Goal: Task Accomplishment & Management: Manage account settings

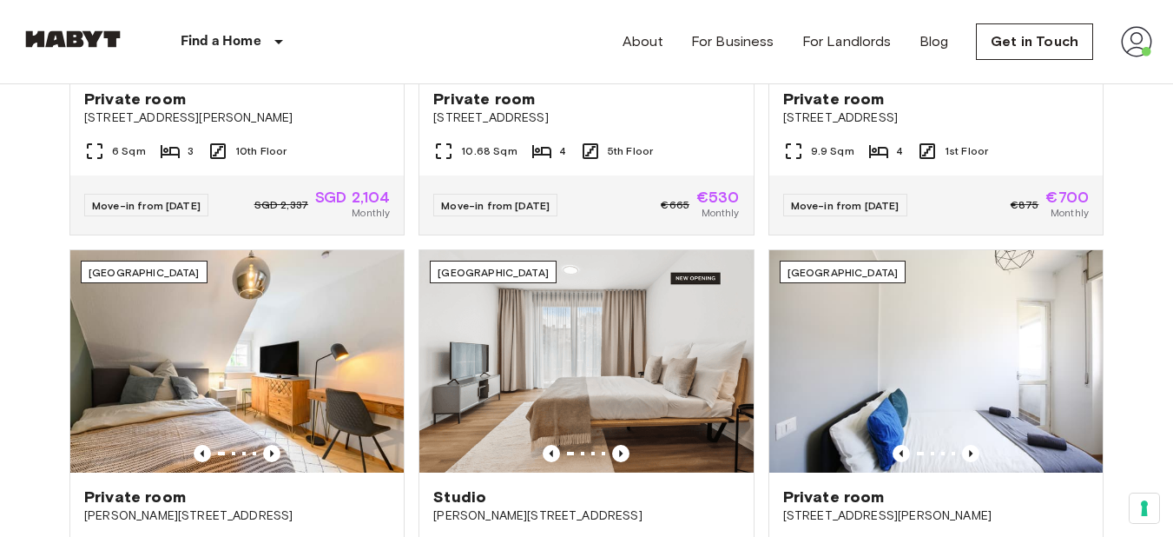
scroll to position [903, 0]
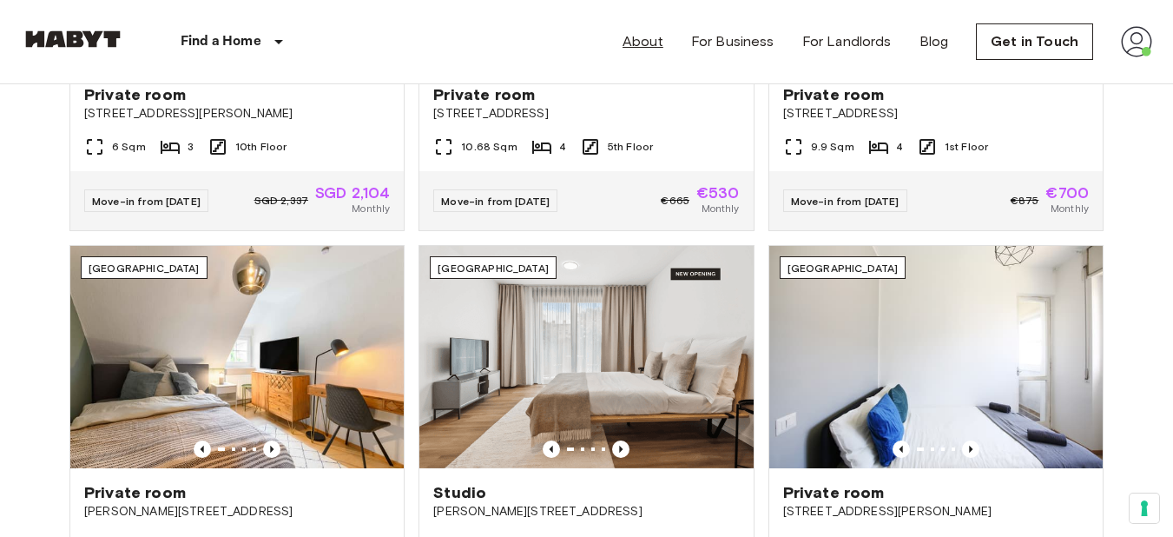
click at [649, 41] on link "About" at bounding box center [642, 41] width 41 height 21
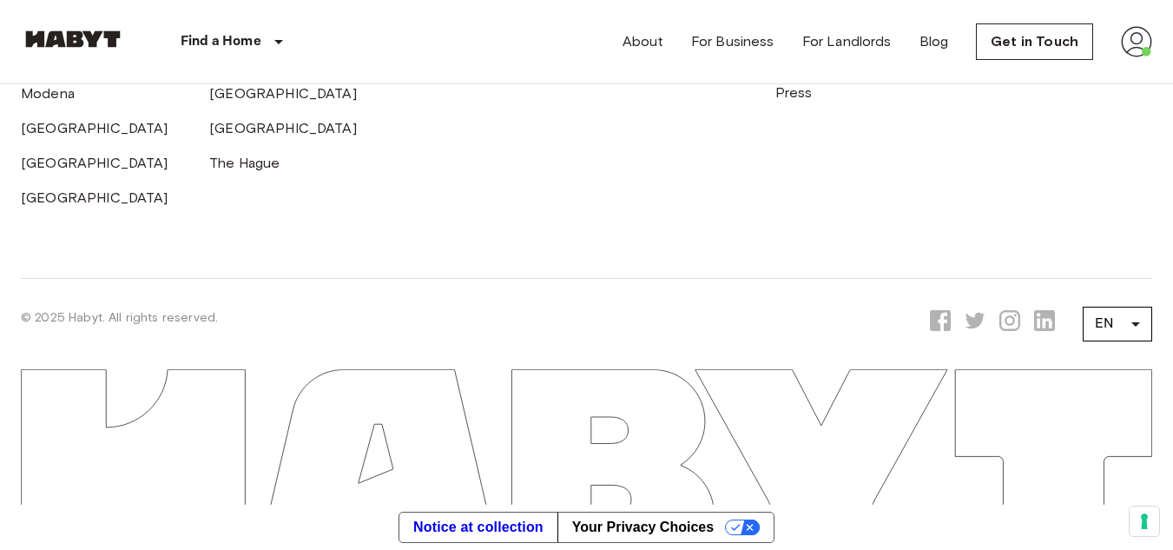
scroll to position [5253, 0]
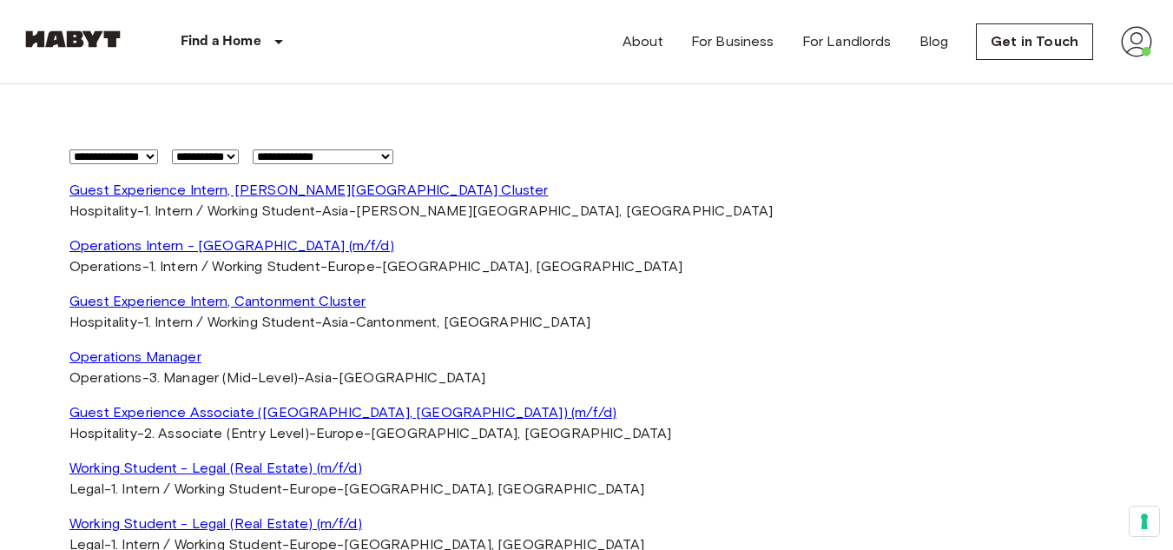
scroll to position [3230, 0]
click at [1140, 52] on img at bounding box center [1136, 41] width 31 height 31
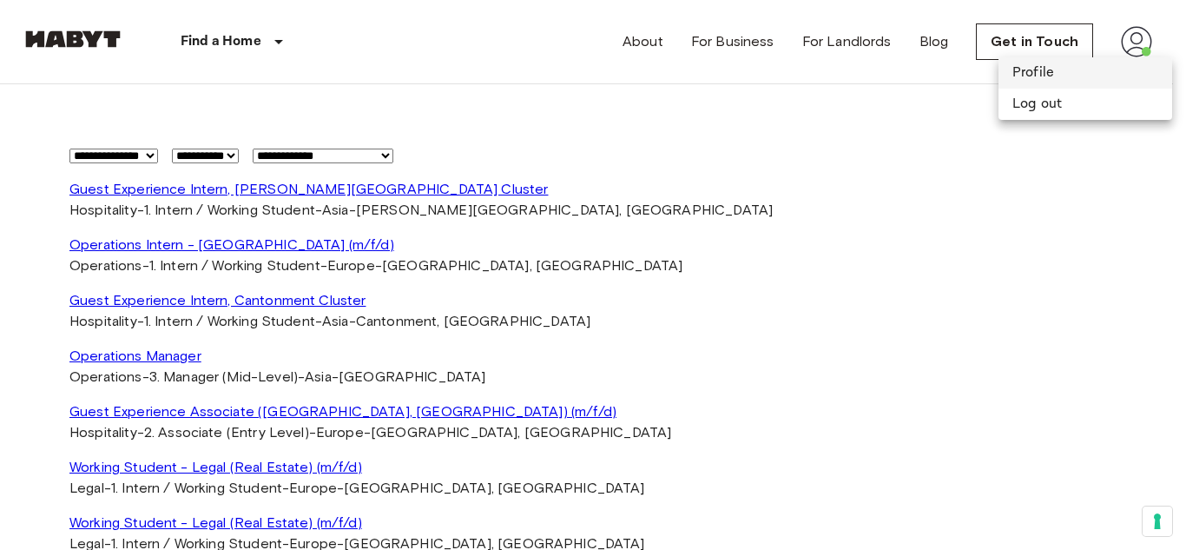
click at [1095, 79] on li "Profile" at bounding box center [1085, 72] width 174 height 31
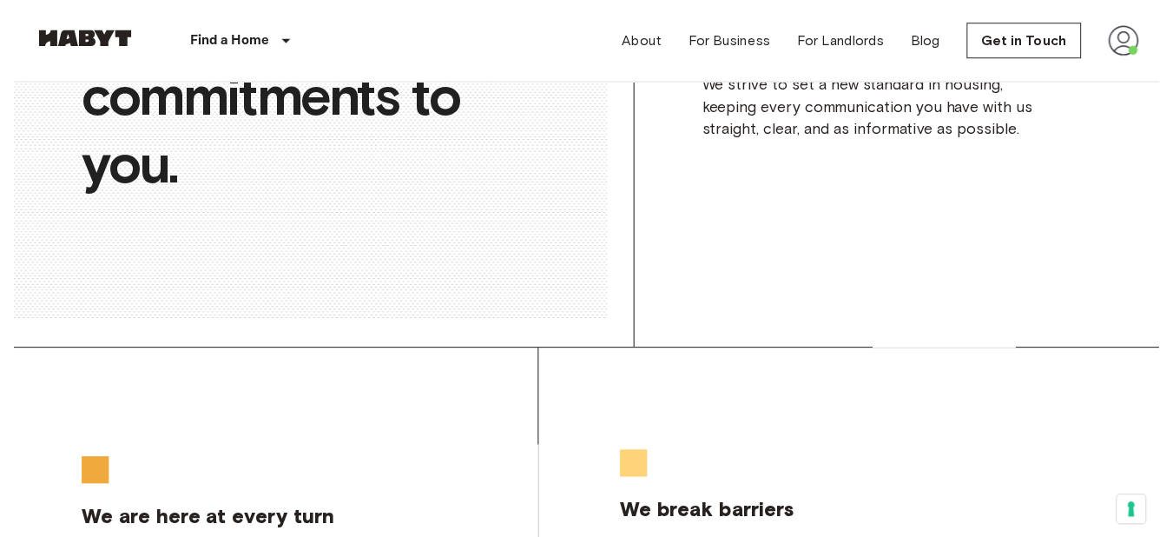
scroll to position [903, 0]
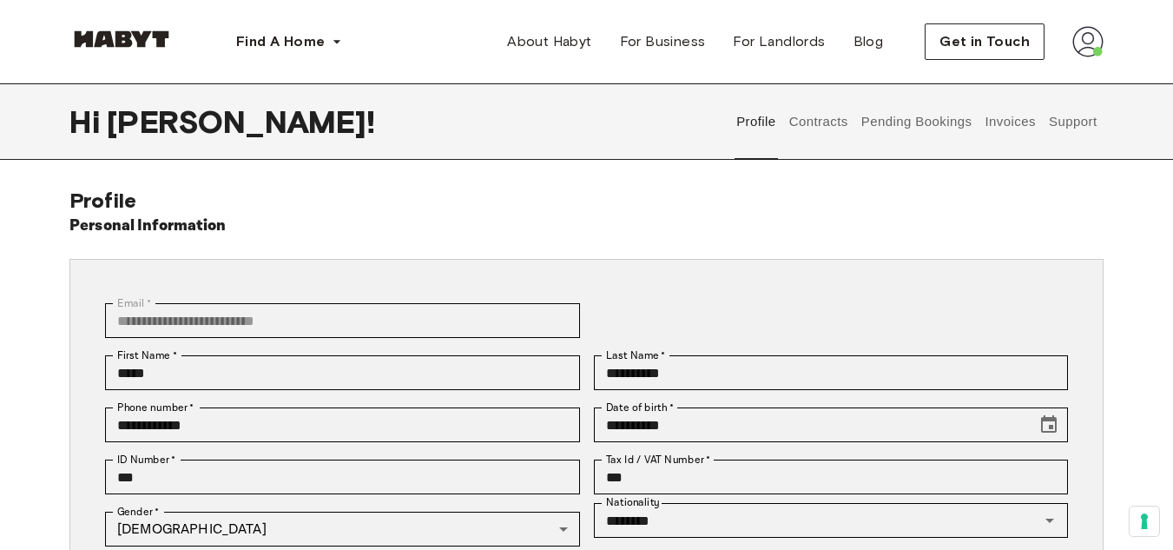
click at [1058, 126] on button "Support" at bounding box center [1072, 121] width 53 height 76
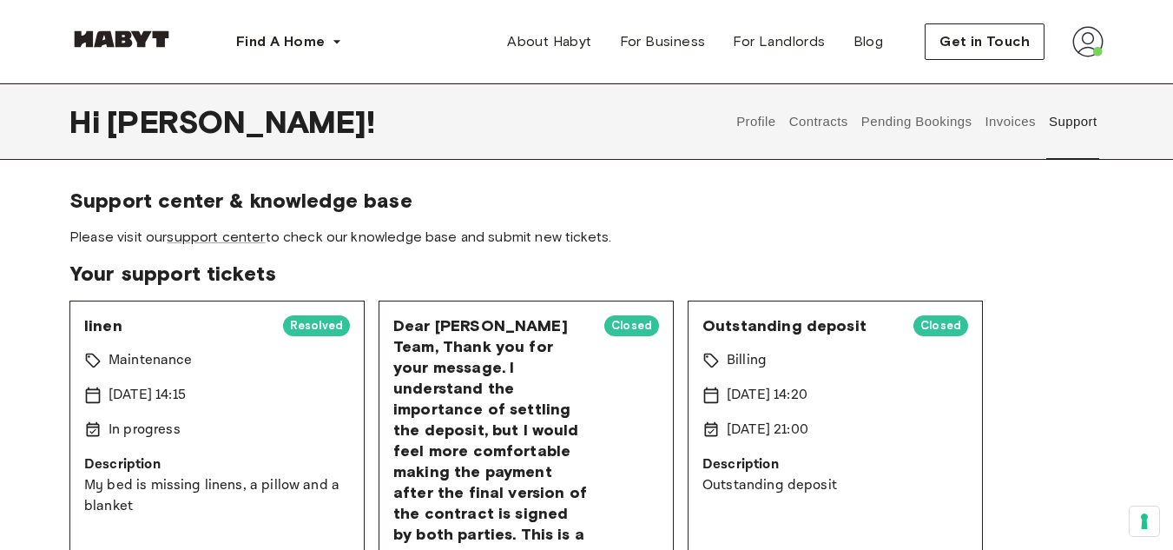
click at [1005, 123] on button "Invoices" at bounding box center [1010, 121] width 55 height 76
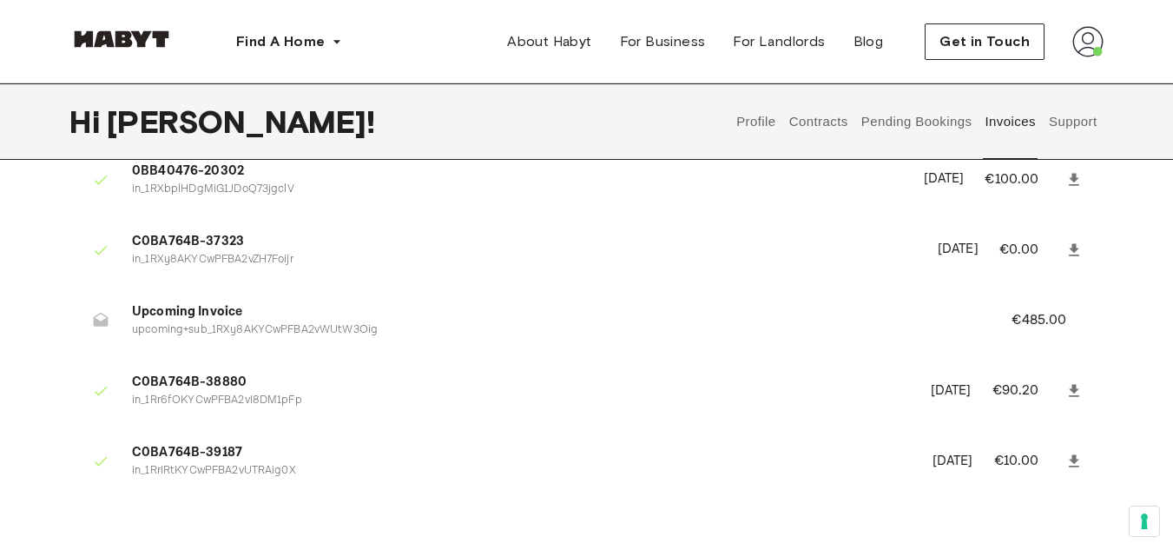
scroll to position [156, 0]
click at [918, 117] on button "Pending Bookings" at bounding box center [916, 121] width 115 height 76
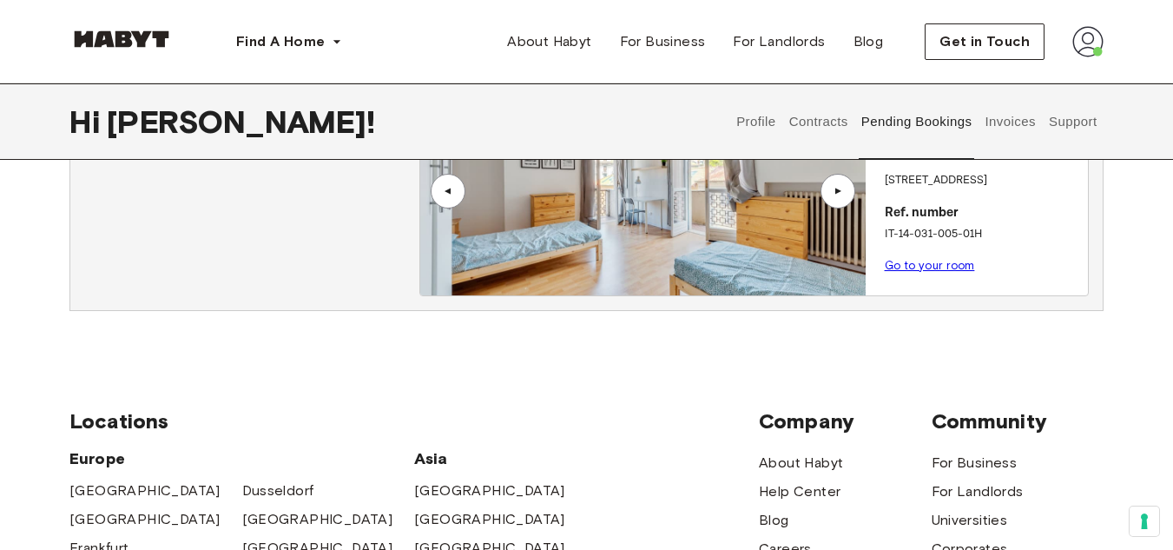
click at [813, 115] on button "Contracts" at bounding box center [818, 121] width 63 height 76
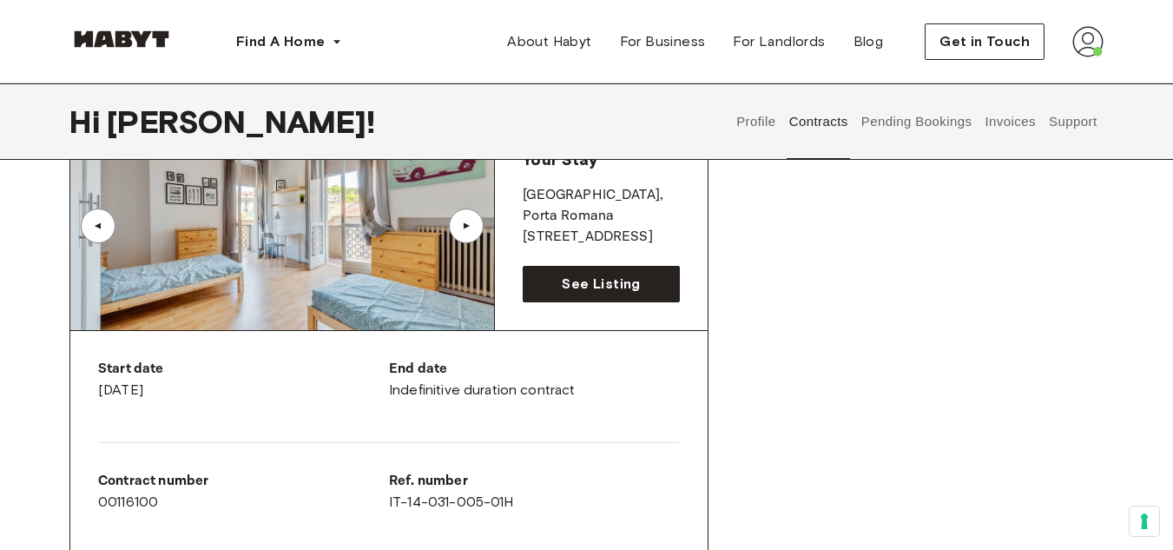
click at [873, 132] on button "Pending Bookings" at bounding box center [916, 121] width 115 height 76
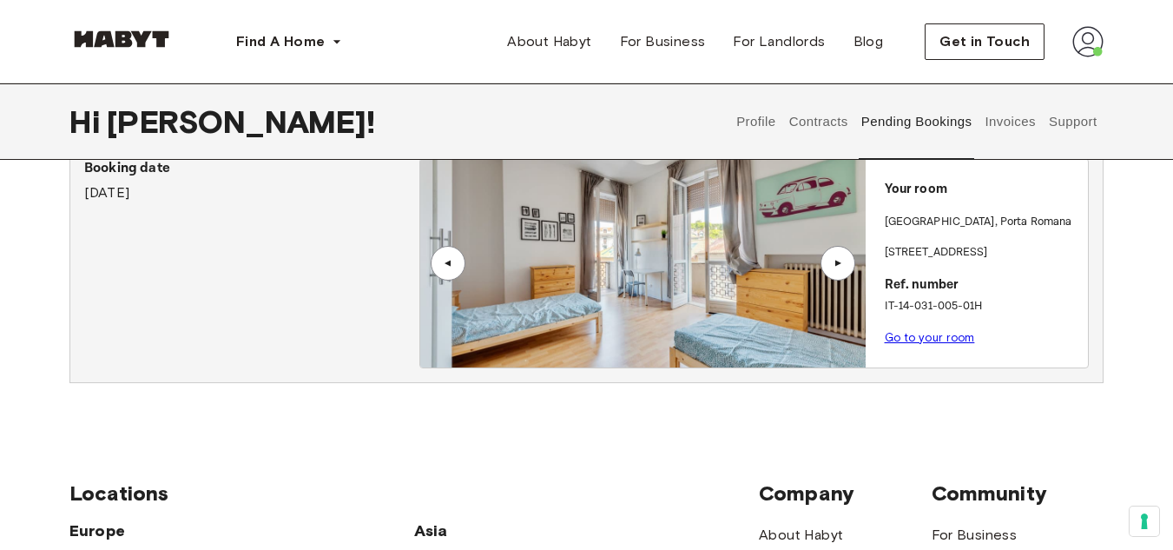
scroll to position [19, 0]
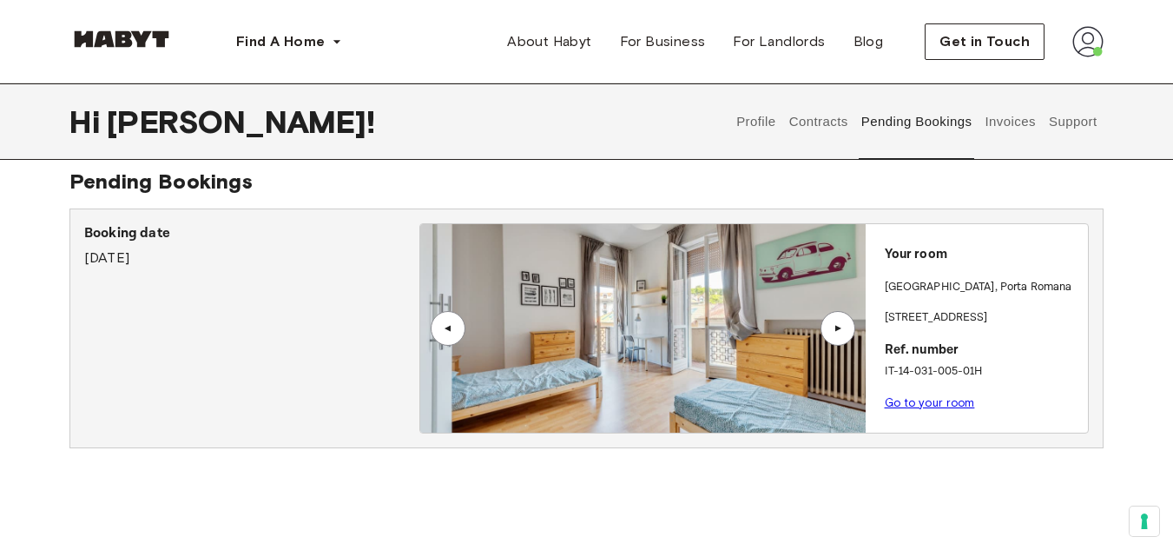
click at [834, 326] on div "▲" at bounding box center [837, 328] width 17 height 10
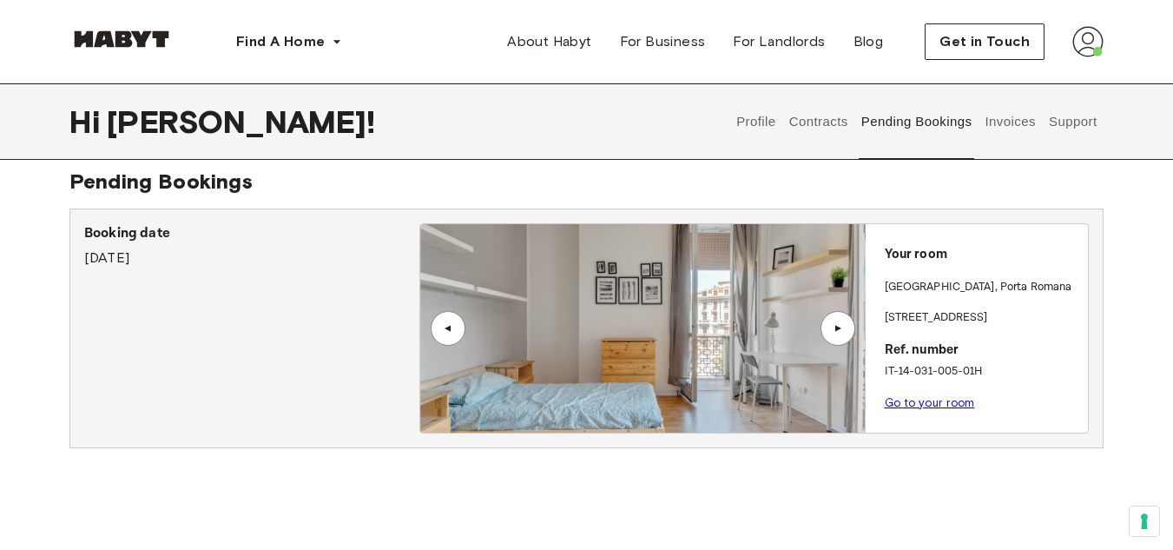
click at [834, 326] on div "▲" at bounding box center [837, 328] width 17 height 10
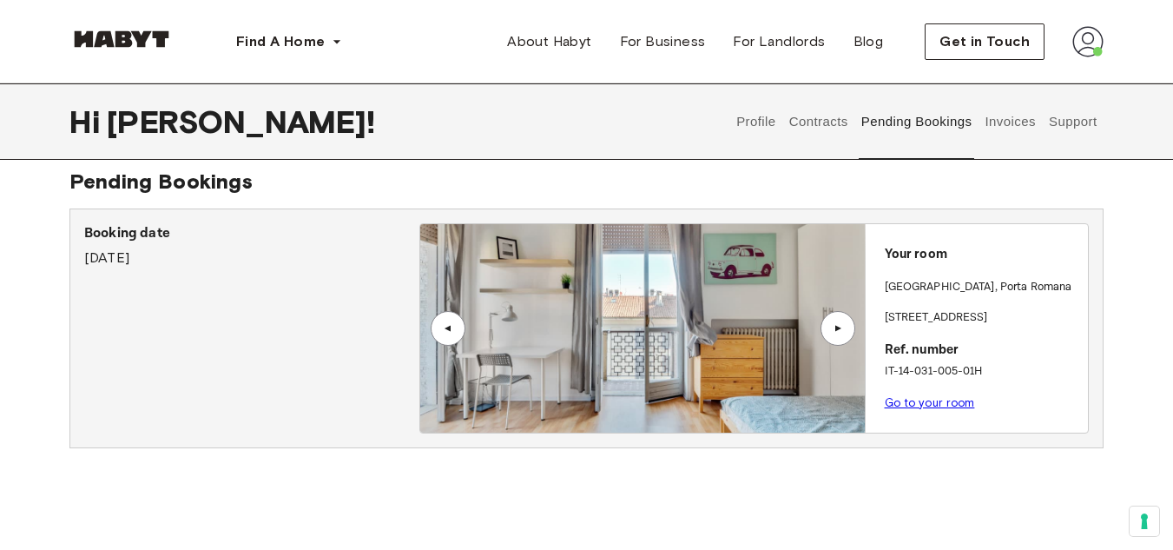
click at [834, 326] on div "▲" at bounding box center [837, 328] width 17 height 10
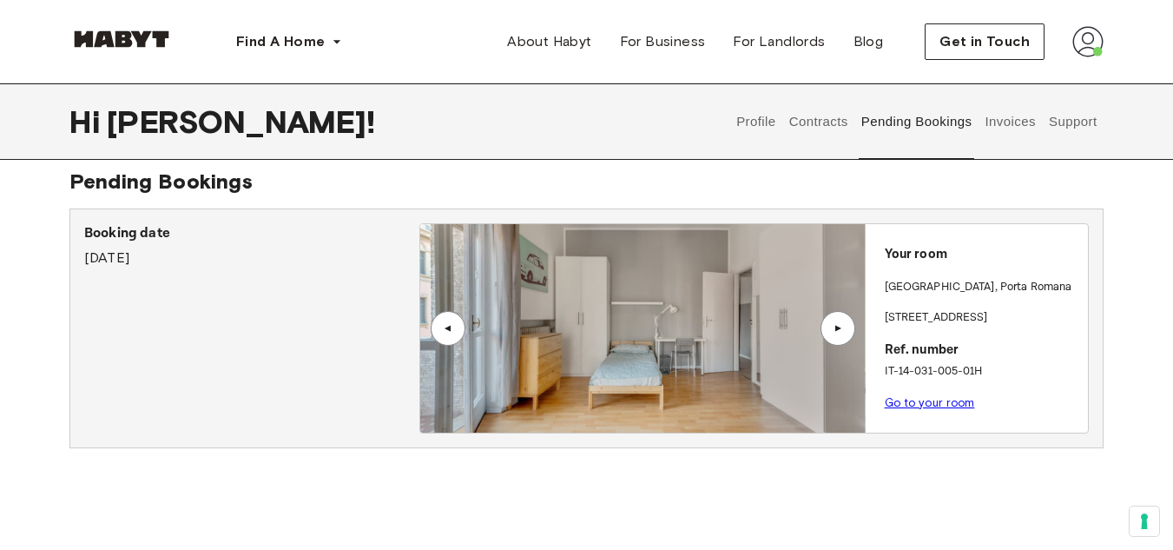
click at [834, 326] on div "▲" at bounding box center [837, 328] width 17 height 10
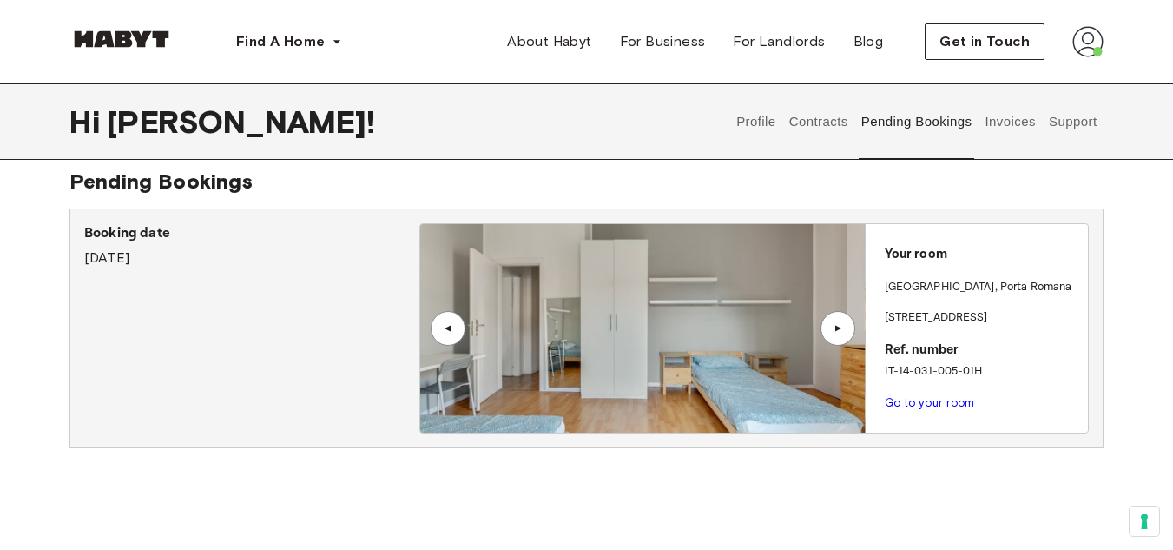
click at [839, 326] on div "▲" at bounding box center [837, 328] width 17 height 10
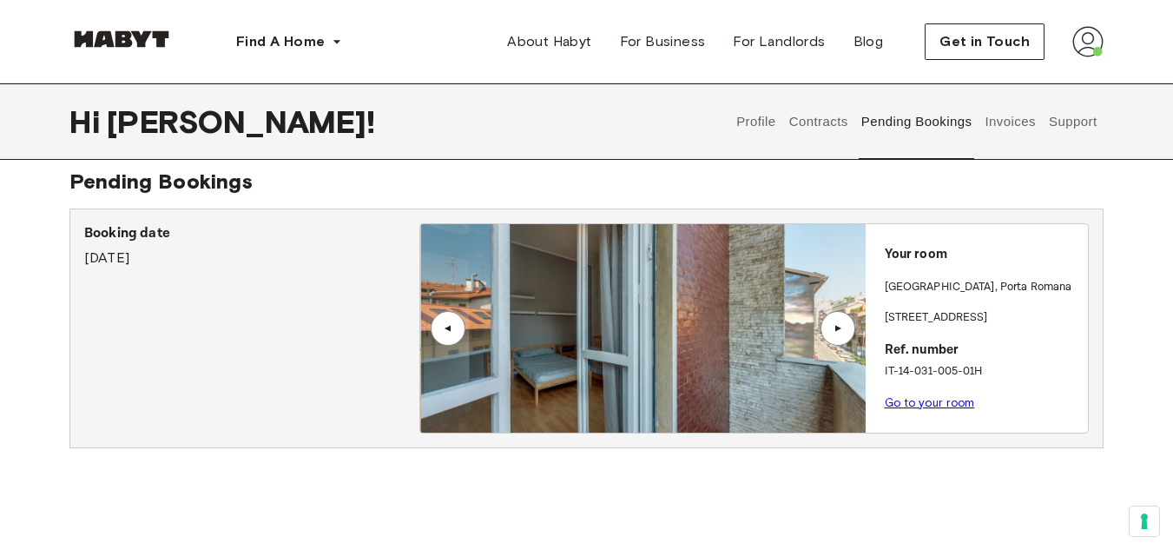
click at [839, 326] on div "▲" at bounding box center [837, 328] width 17 height 10
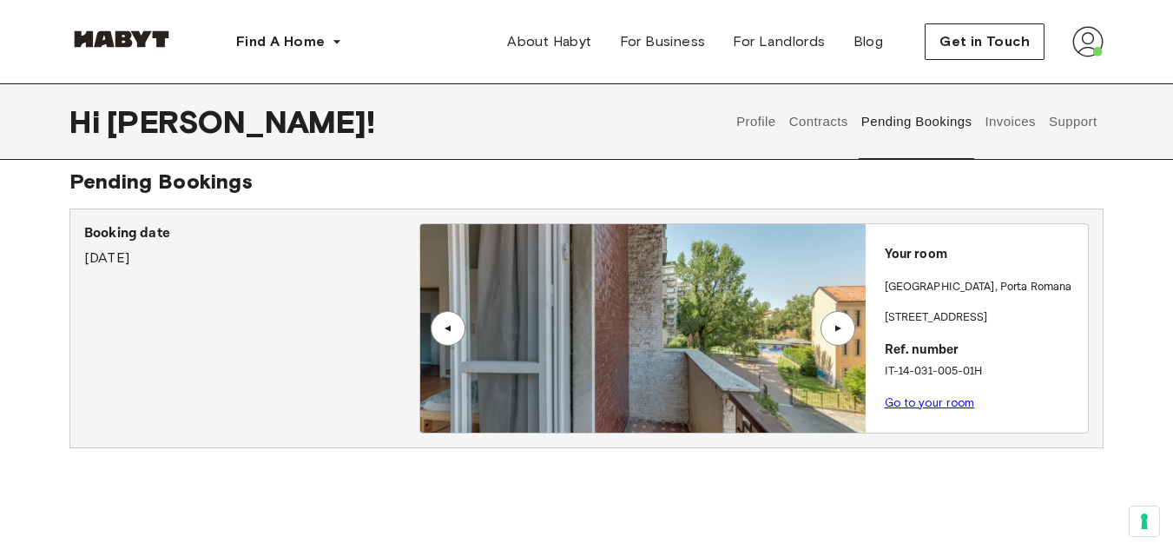
click at [839, 326] on div "▲" at bounding box center [837, 328] width 17 height 10
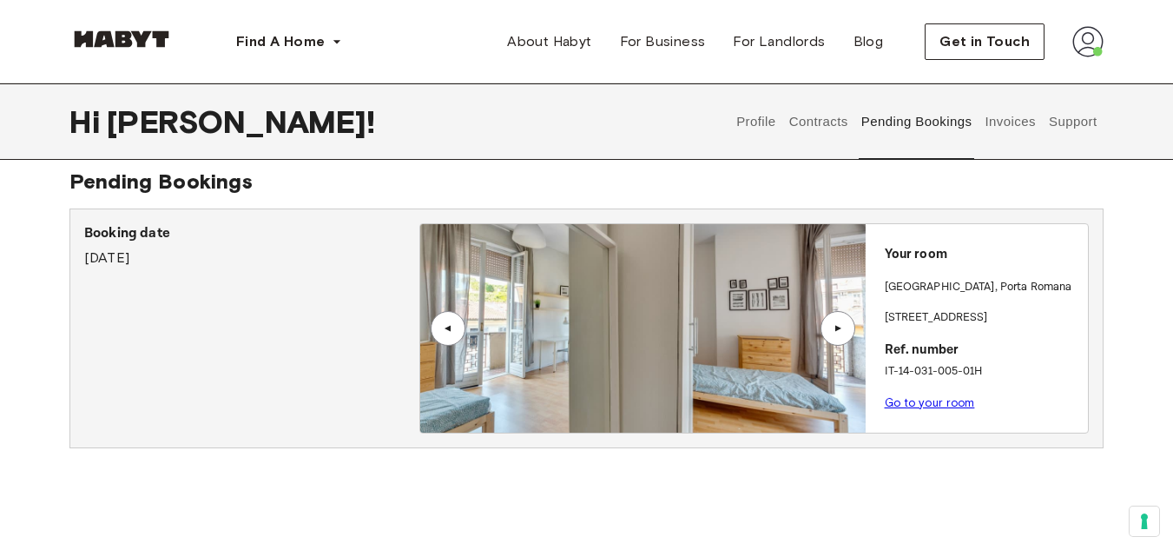
click at [839, 326] on div "▲" at bounding box center [837, 328] width 17 height 10
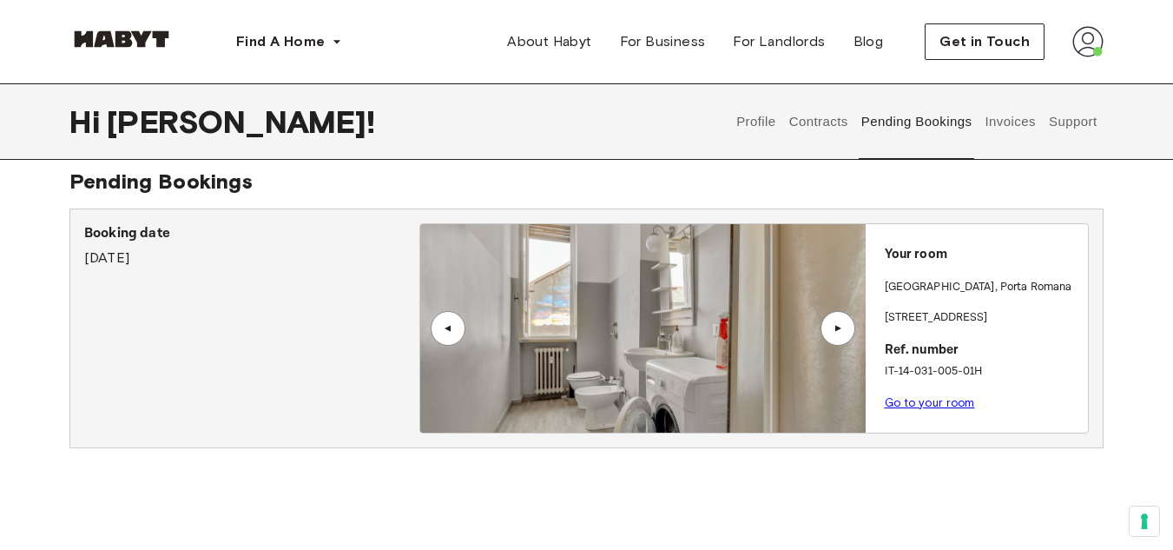
click at [839, 326] on div "▲" at bounding box center [837, 328] width 17 height 10
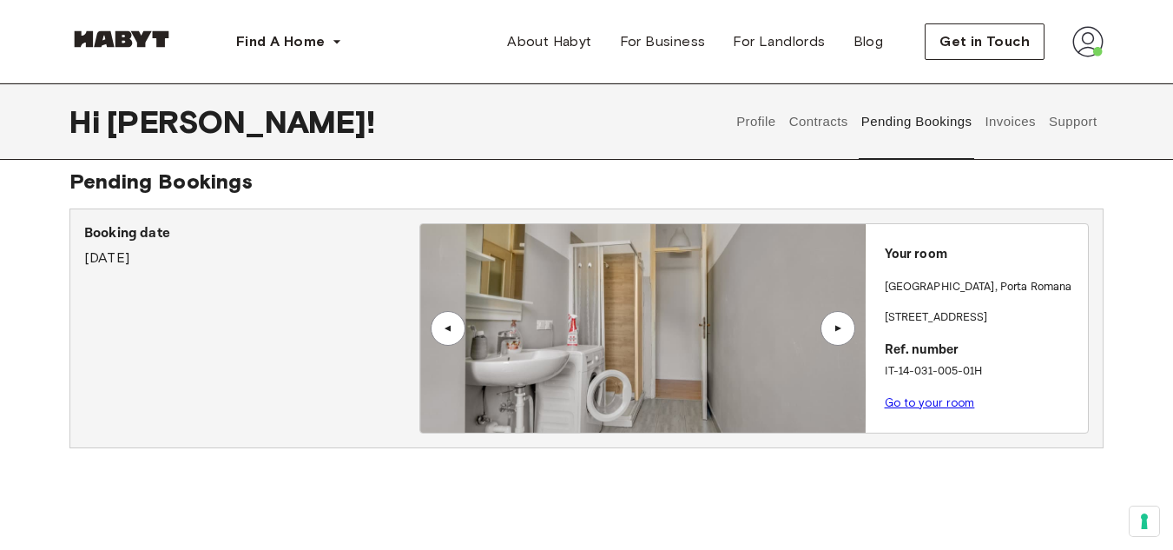
click at [839, 326] on div "▲" at bounding box center [837, 328] width 17 height 10
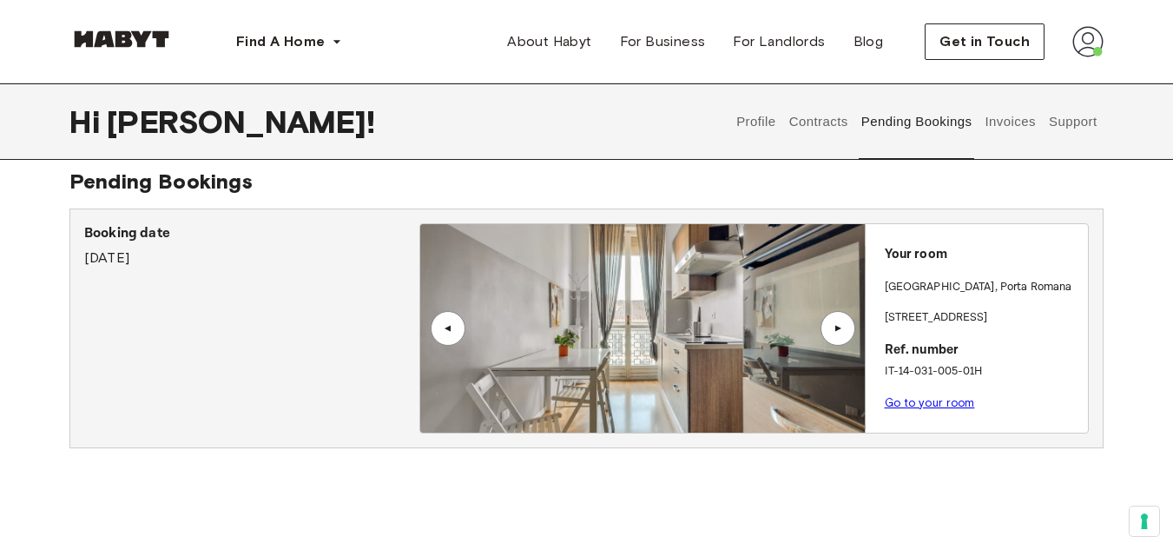
click at [839, 326] on div "▲" at bounding box center [837, 328] width 17 height 10
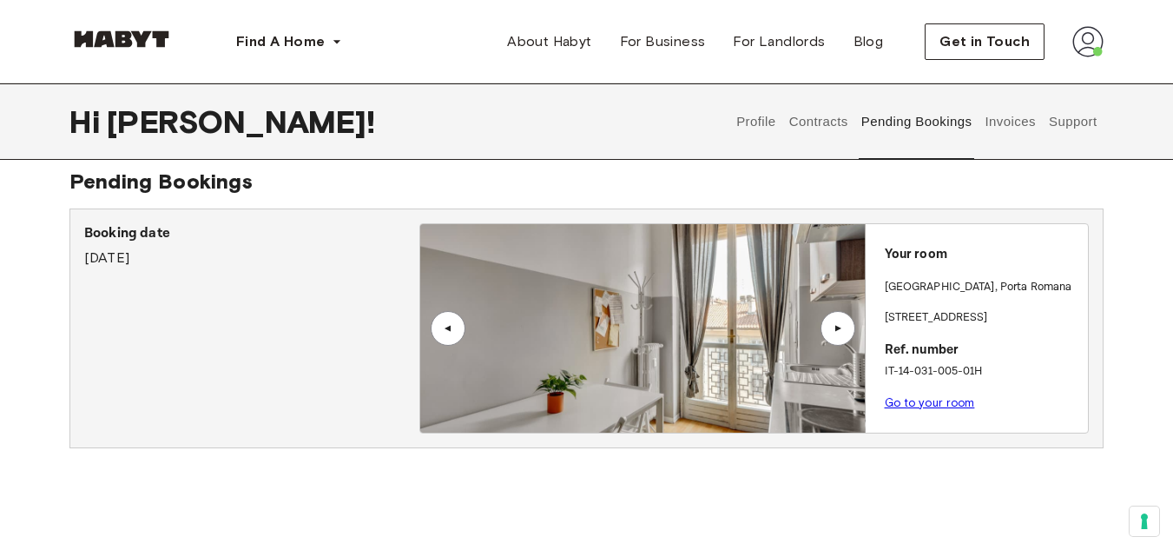
click at [839, 326] on div "▲" at bounding box center [837, 328] width 17 height 10
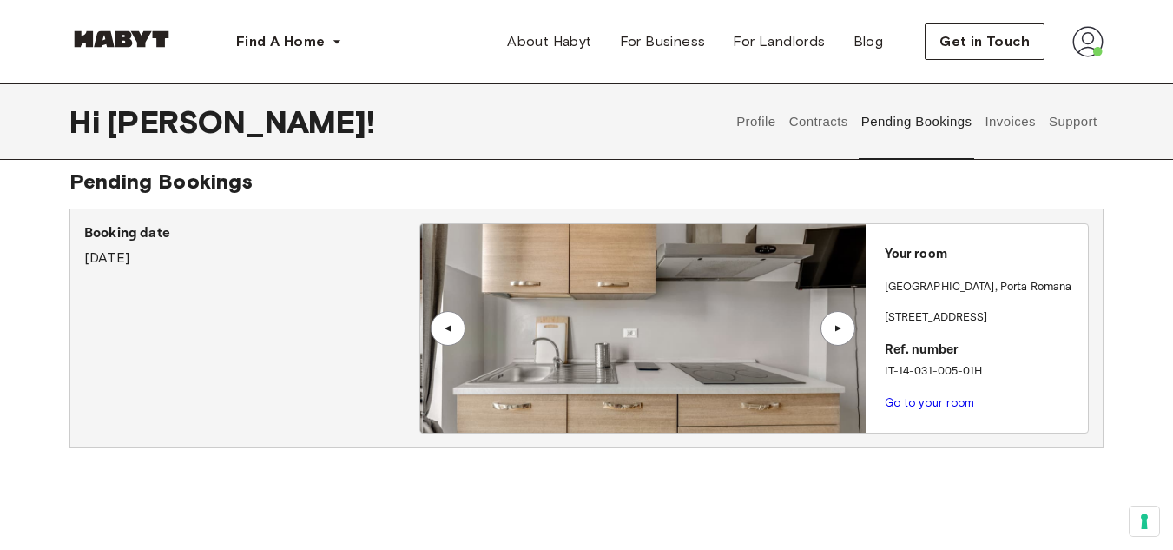
click at [839, 326] on div "▲" at bounding box center [837, 328] width 17 height 10
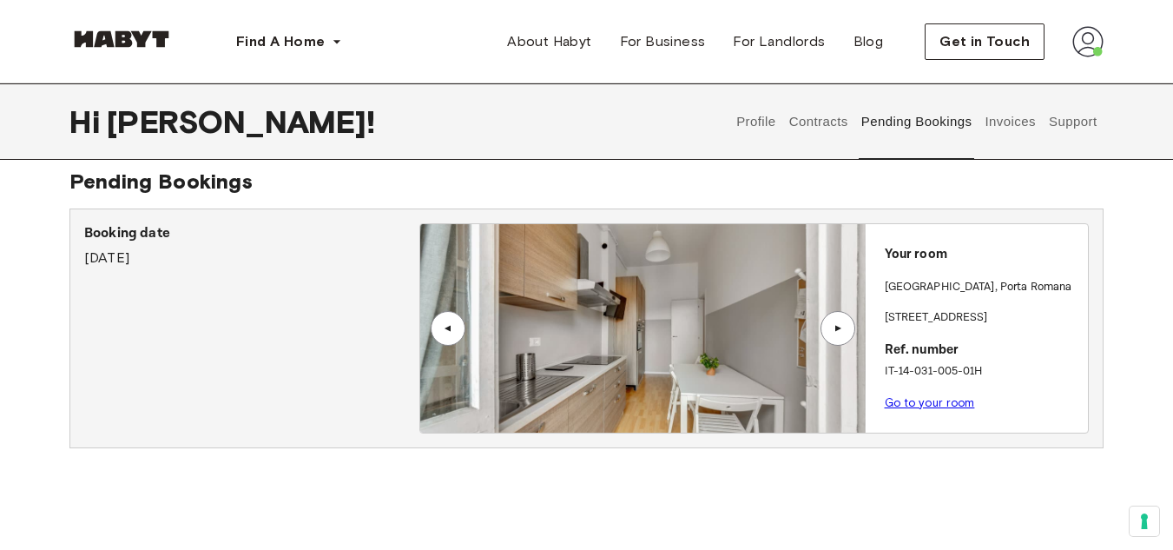
click at [839, 326] on div "▲" at bounding box center [837, 328] width 17 height 10
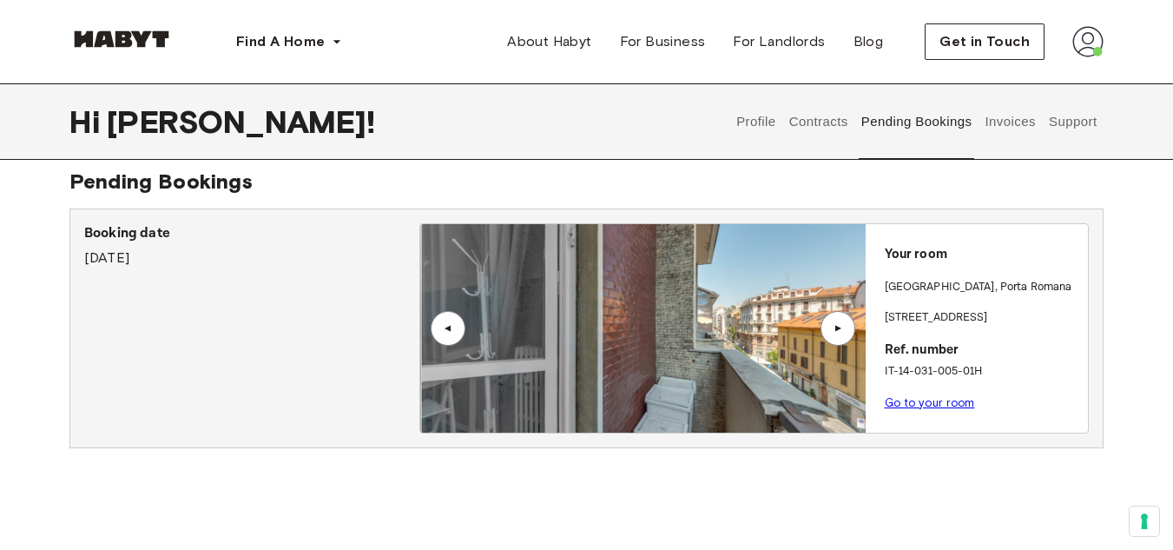
click at [839, 326] on div "▲" at bounding box center [837, 328] width 17 height 10
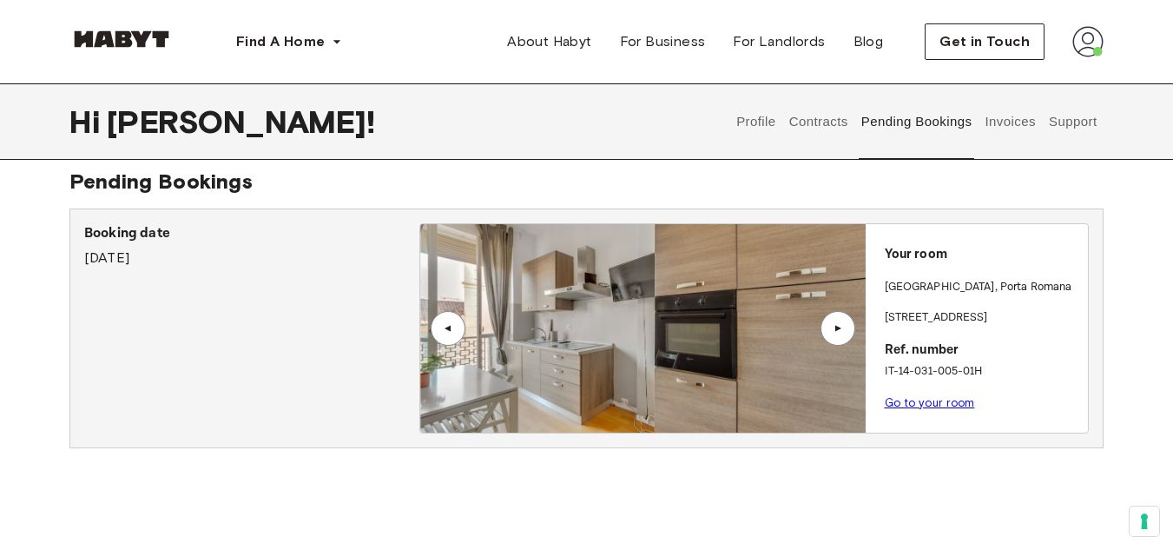
click at [839, 326] on div "▲" at bounding box center [837, 328] width 17 height 10
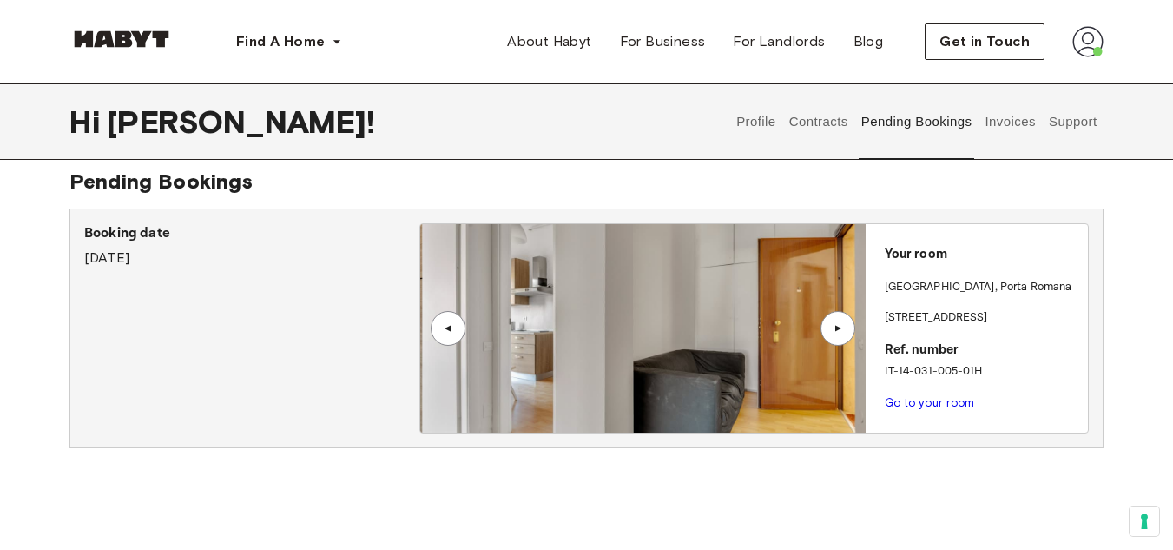
click at [839, 326] on div "▲" at bounding box center [837, 328] width 17 height 10
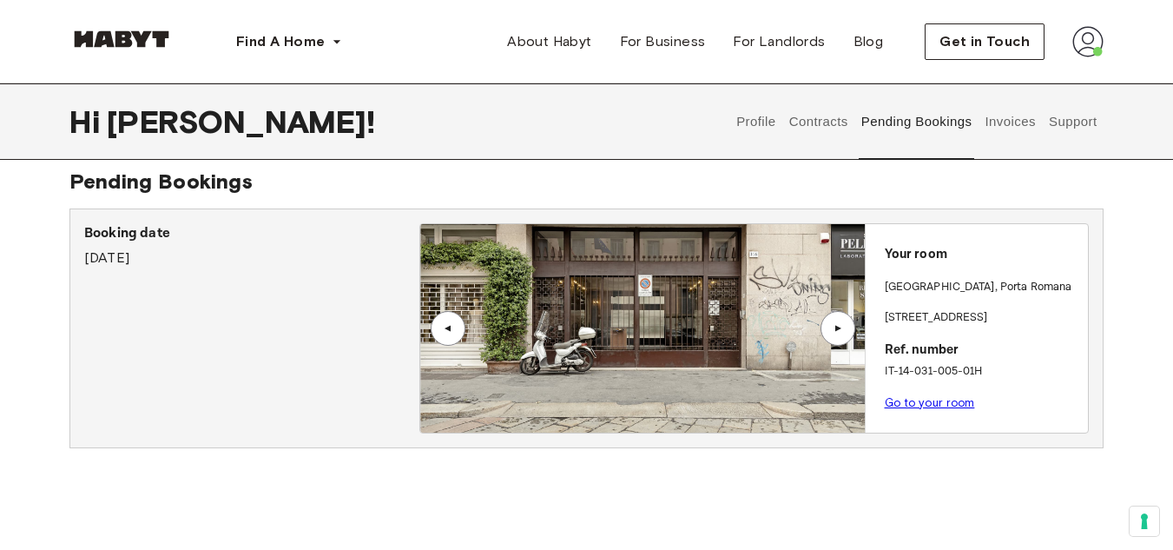
click at [839, 326] on div "▲" at bounding box center [837, 328] width 17 height 10
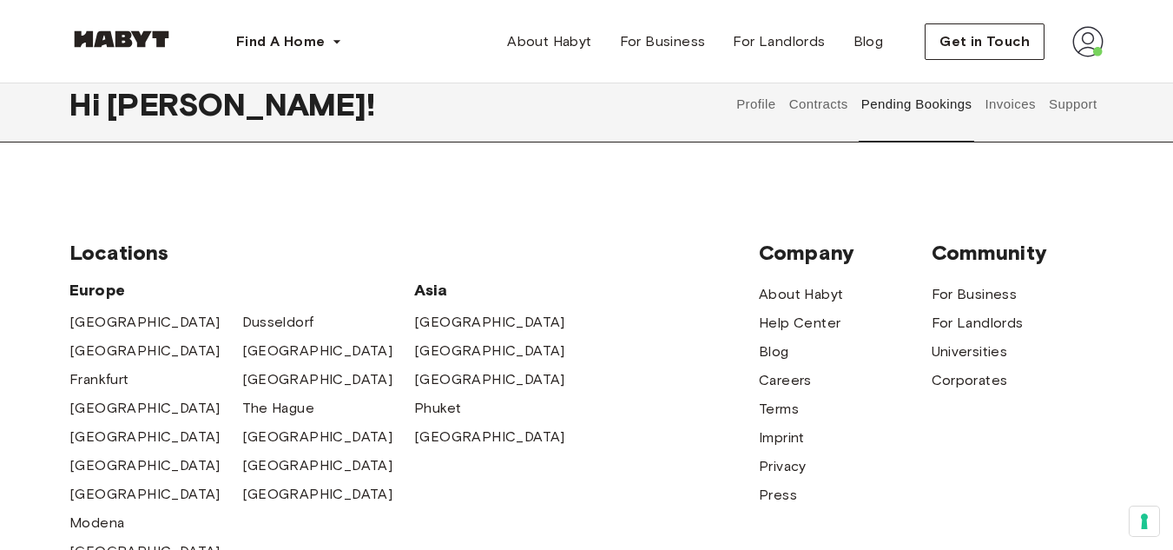
scroll to position [0, 0]
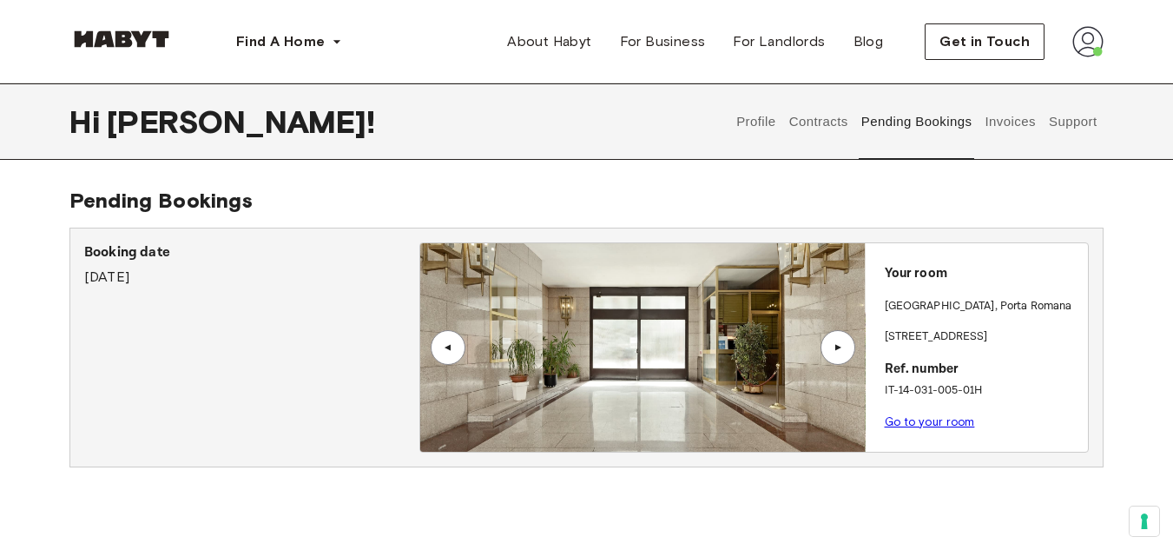
click at [756, 115] on button "Profile" at bounding box center [756, 121] width 44 height 76
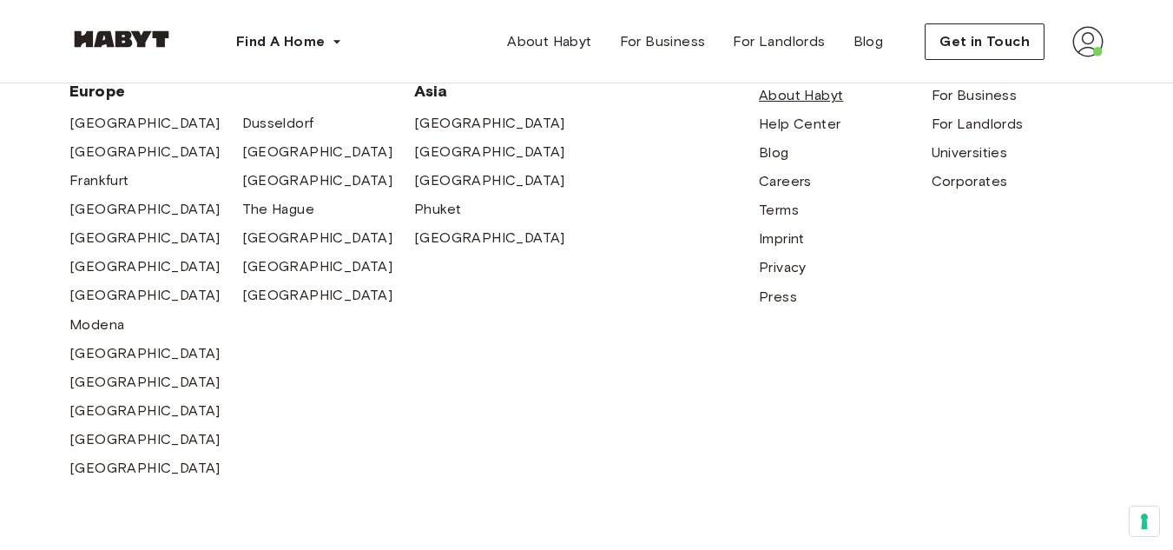
scroll to position [932, 0]
click at [90, 286] on span "[GEOGRAPHIC_DATA]" at bounding box center [144, 296] width 151 height 21
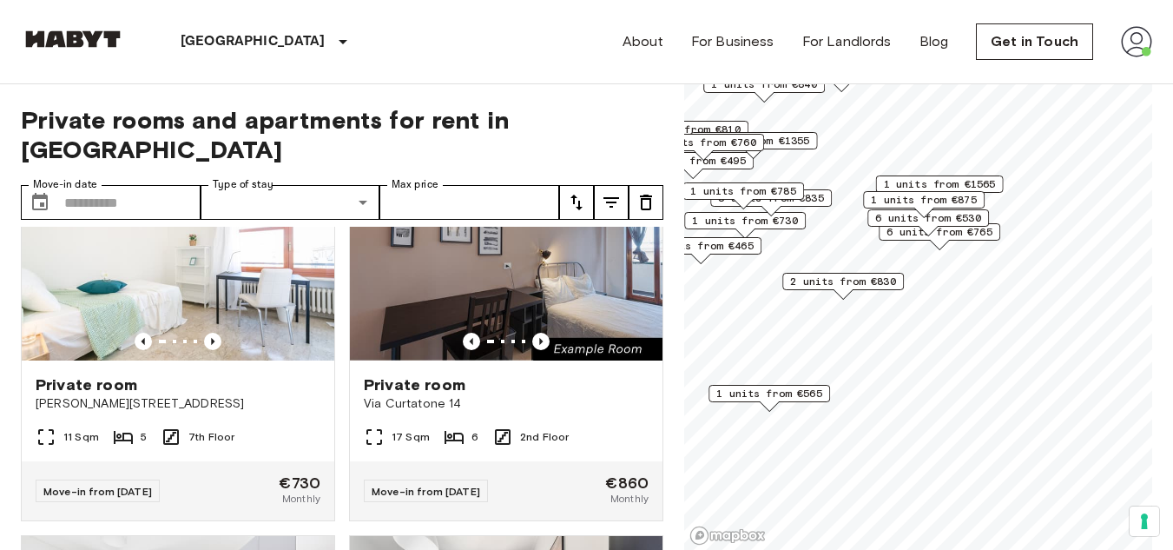
click at [977, 212] on div "1 units from €875" at bounding box center [924, 204] width 122 height 27
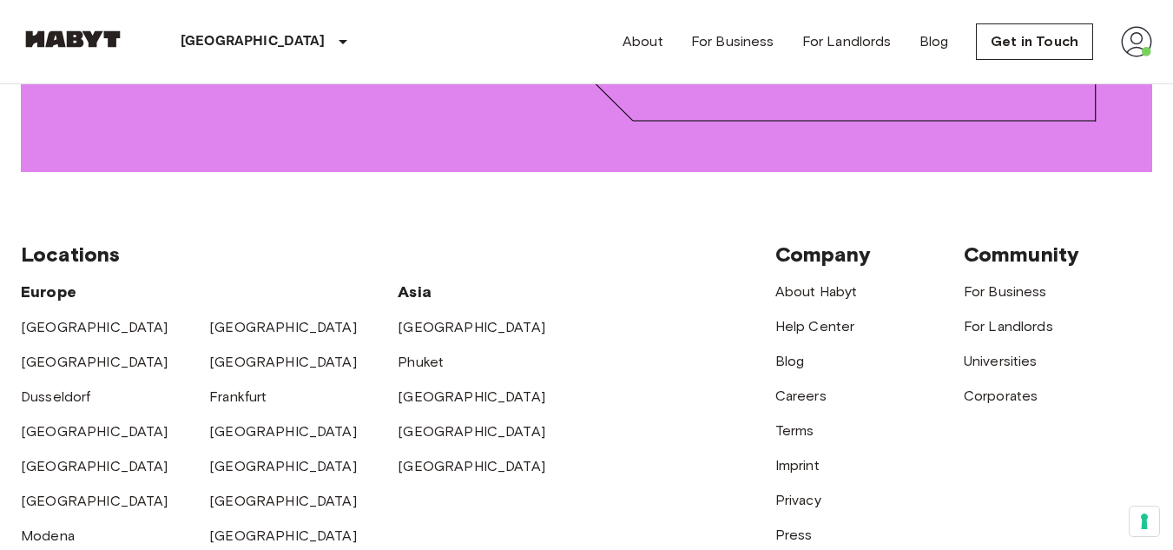
scroll to position [2440, 0]
click at [793, 421] on link "Terms" at bounding box center [794, 429] width 39 height 16
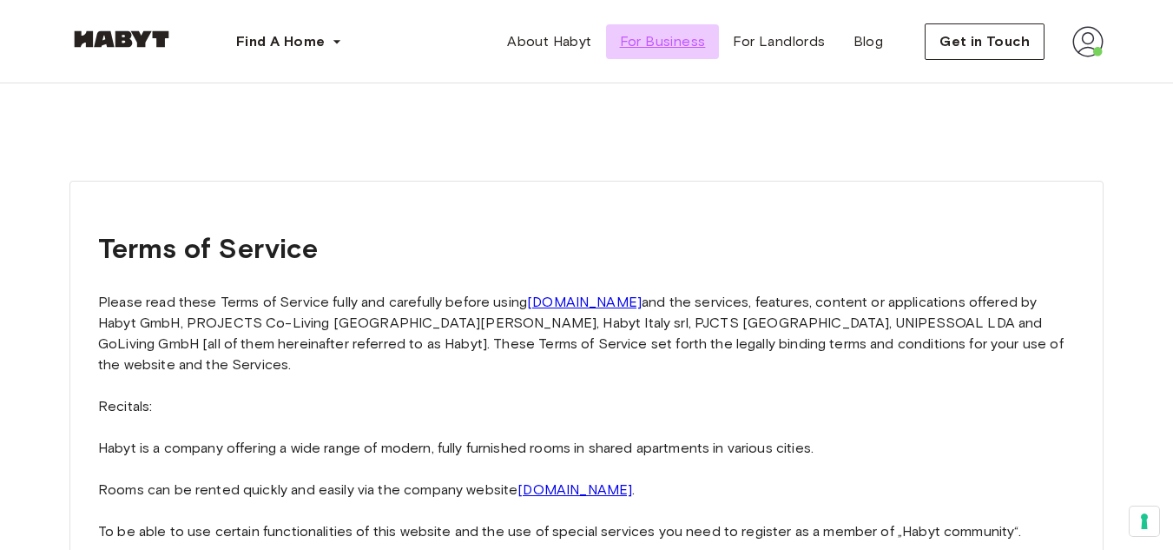
click at [682, 30] on link "For Business" at bounding box center [663, 41] width 114 height 35
click at [1101, 44] on img at bounding box center [1087, 41] width 31 height 31
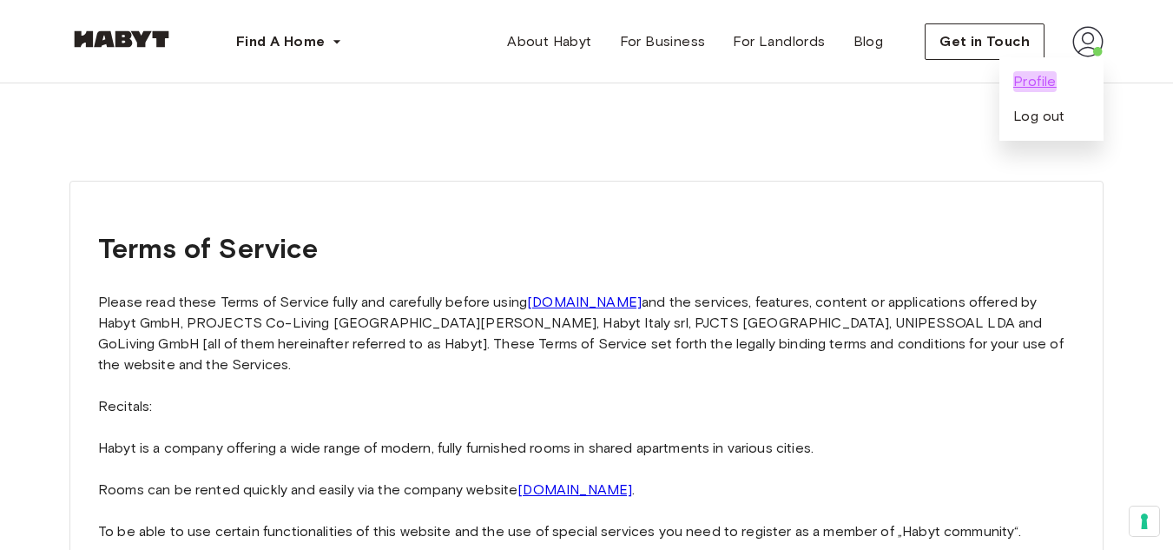
click at [1044, 85] on span "Profile" at bounding box center [1034, 81] width 43 height 21
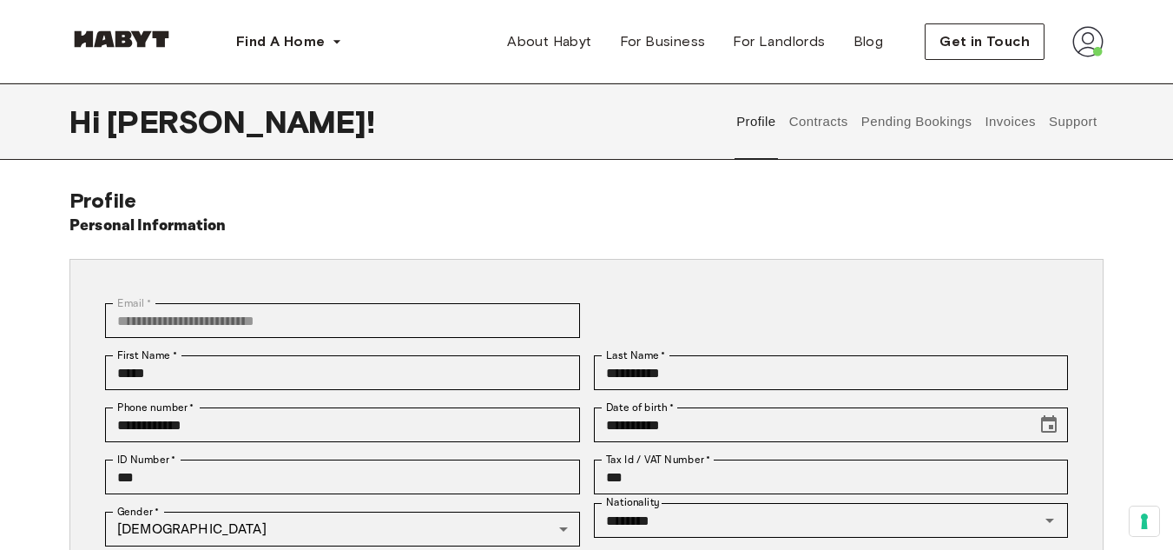
click at [823, 116] on button "Contracts" at bounding box center [818, 121] width 63 height 76
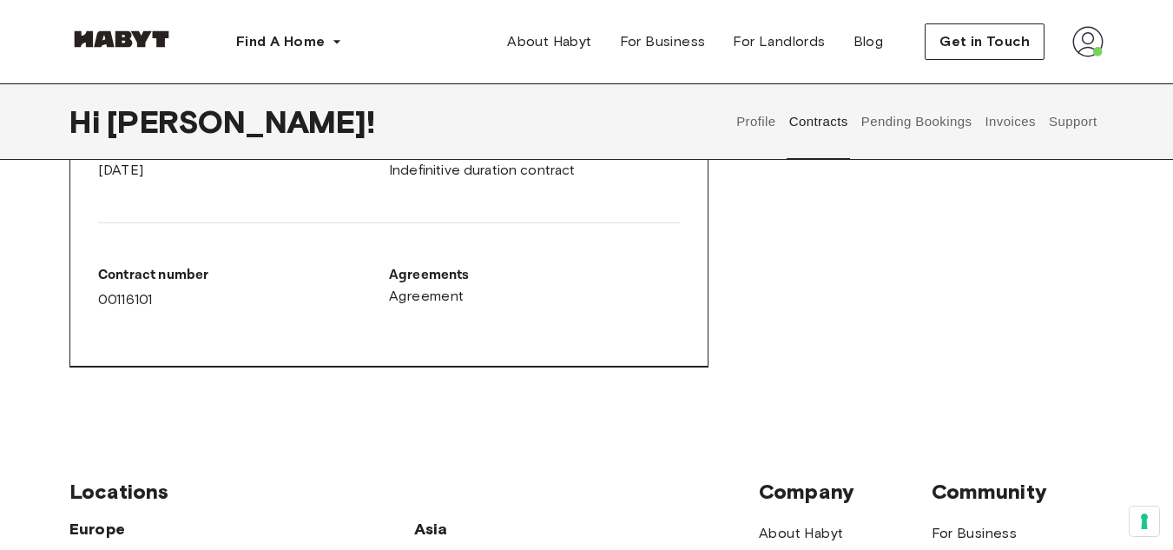
scroll to position [1323, 0]
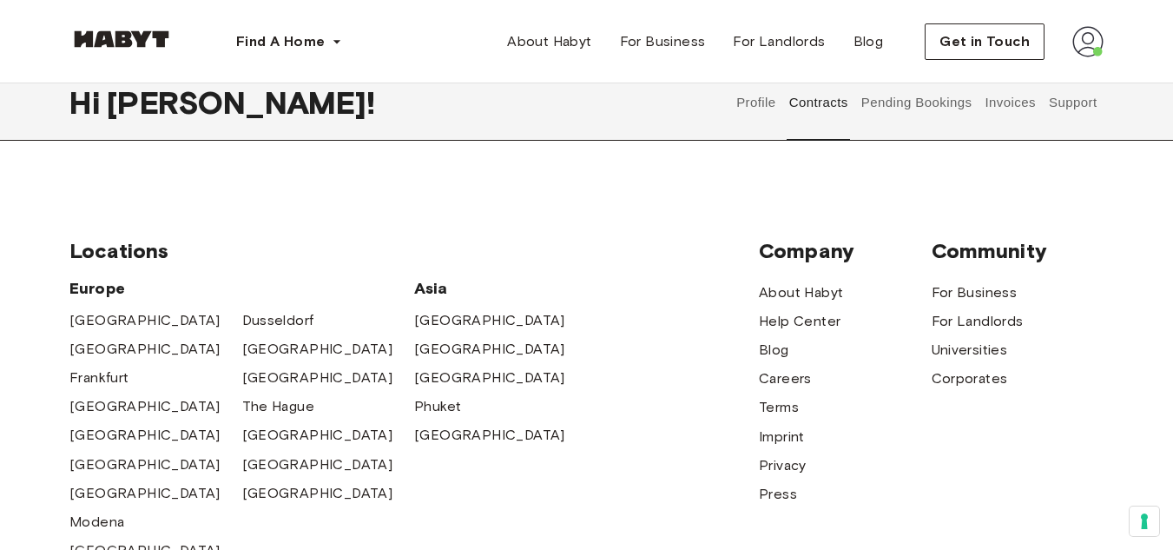
click at [930, 125] on button "Pending Bookings" at bounding box center [916, 102] width 115 height 76
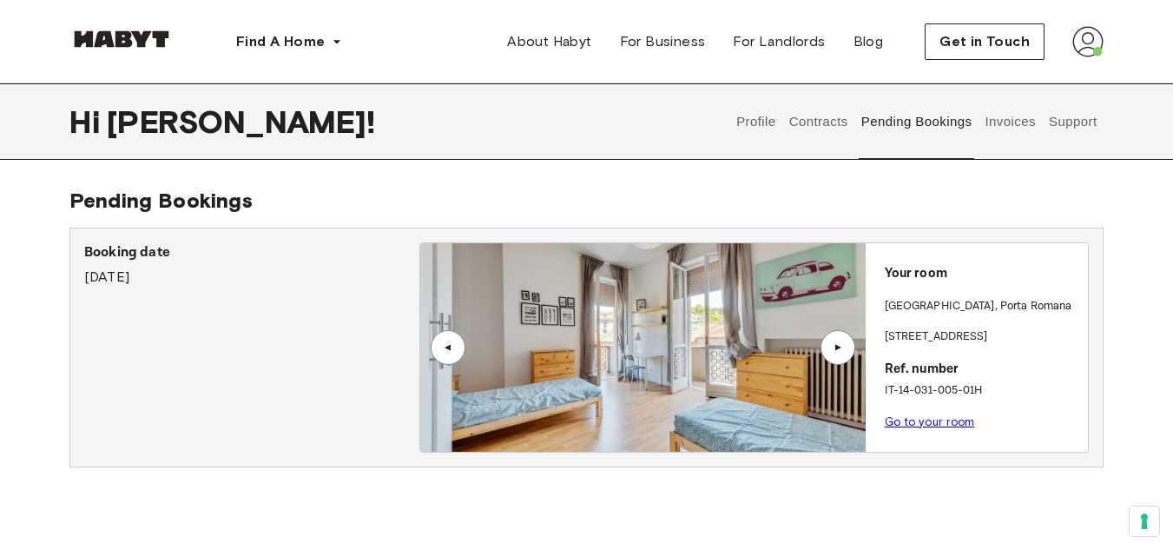
click at [1011, 120] on button "Invoices" at bounding box center [1010, 121] width 55 height 76
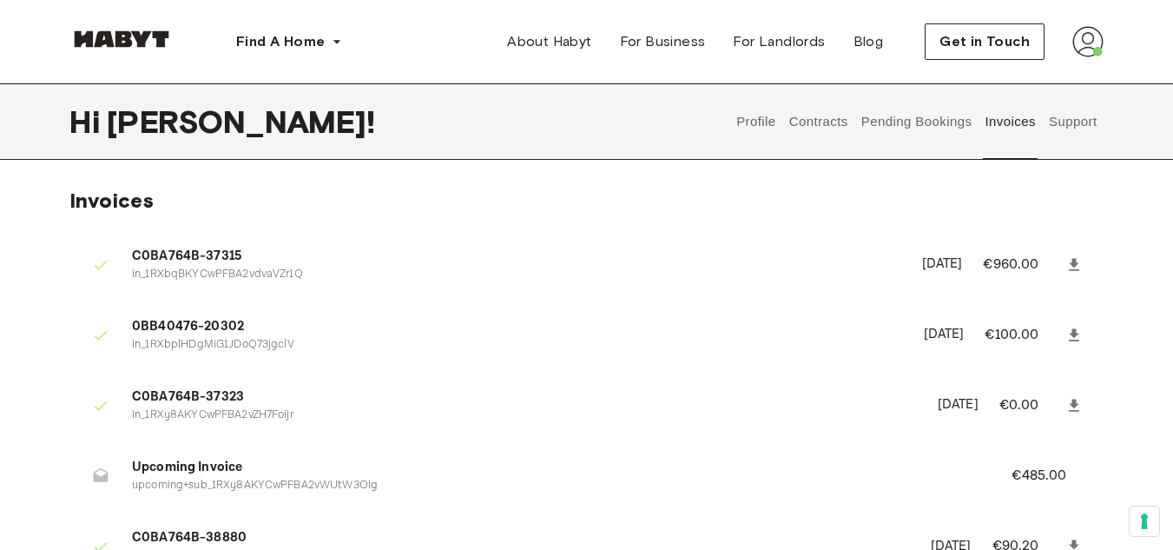
click at [1062, 123] on button "Support" at bounding box center [1072, 121] width 53 height 76
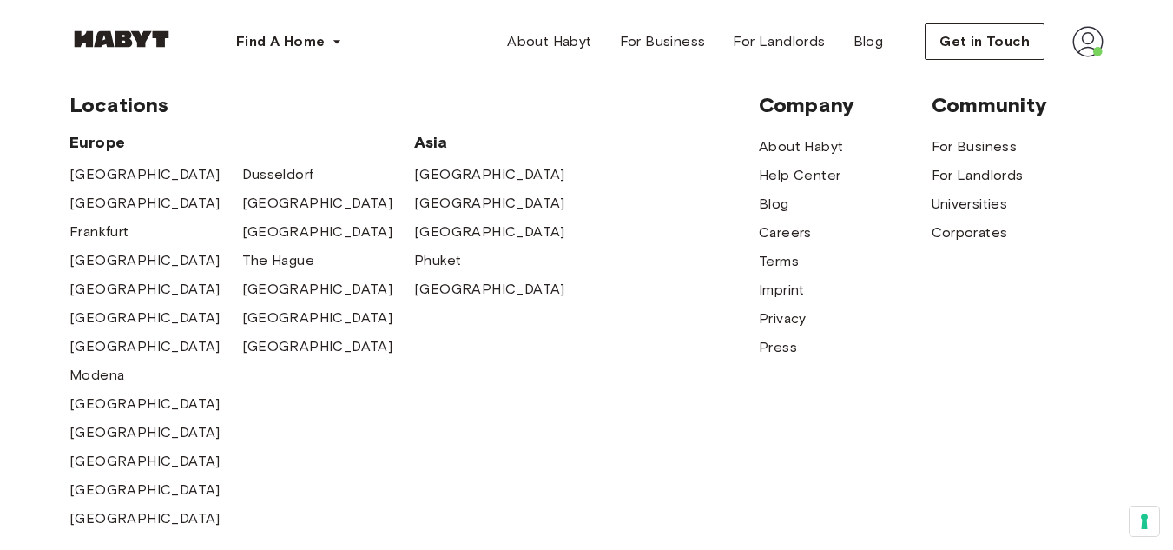
scroll to position [591, 0]
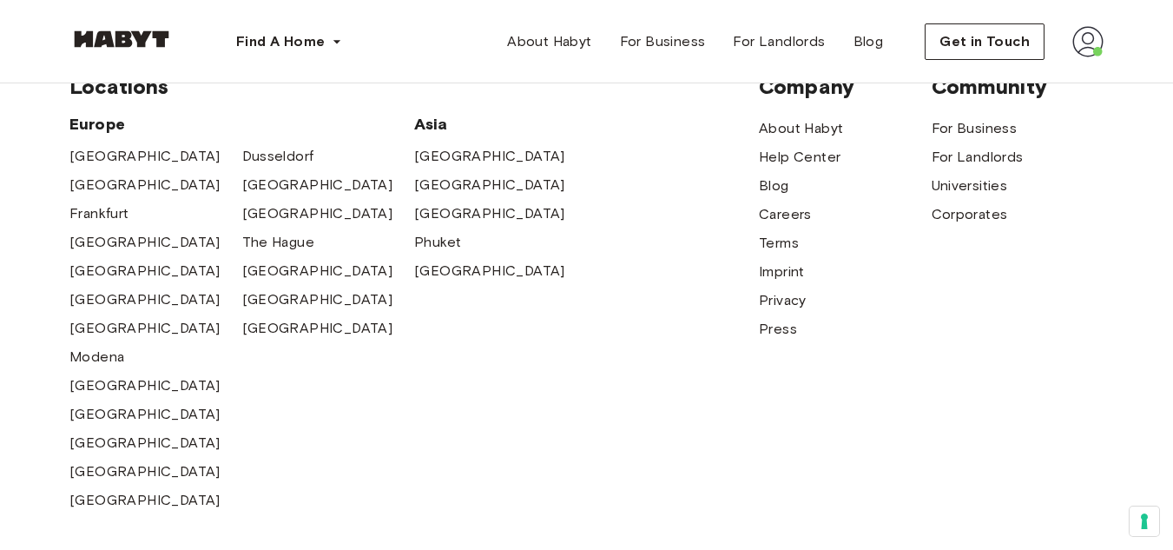
click at [96, 33] on img at bounding box center [121, 38] width 104 height 17
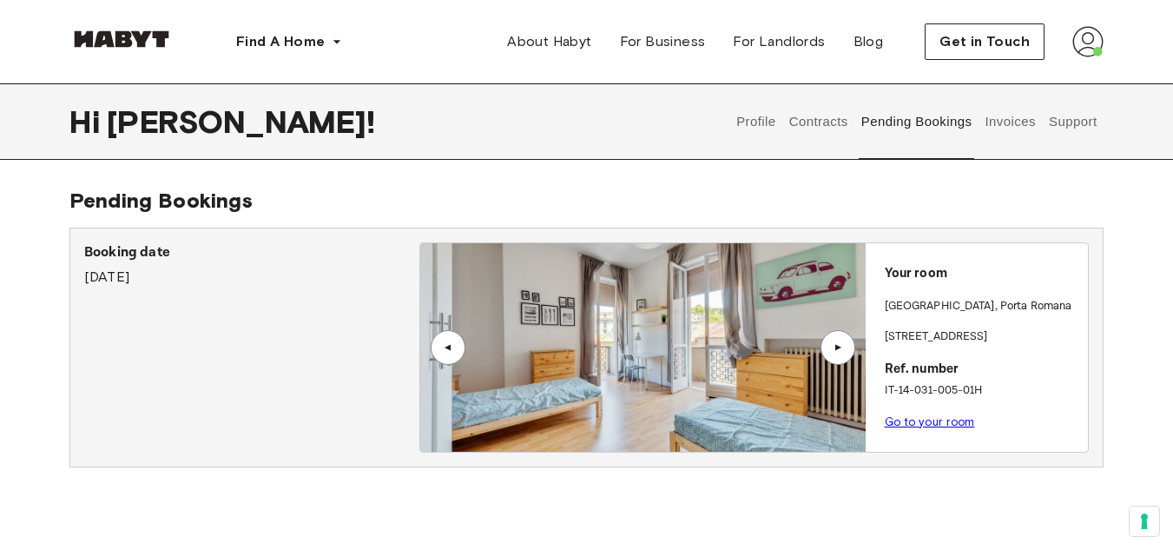
scroll to position [794, 0]
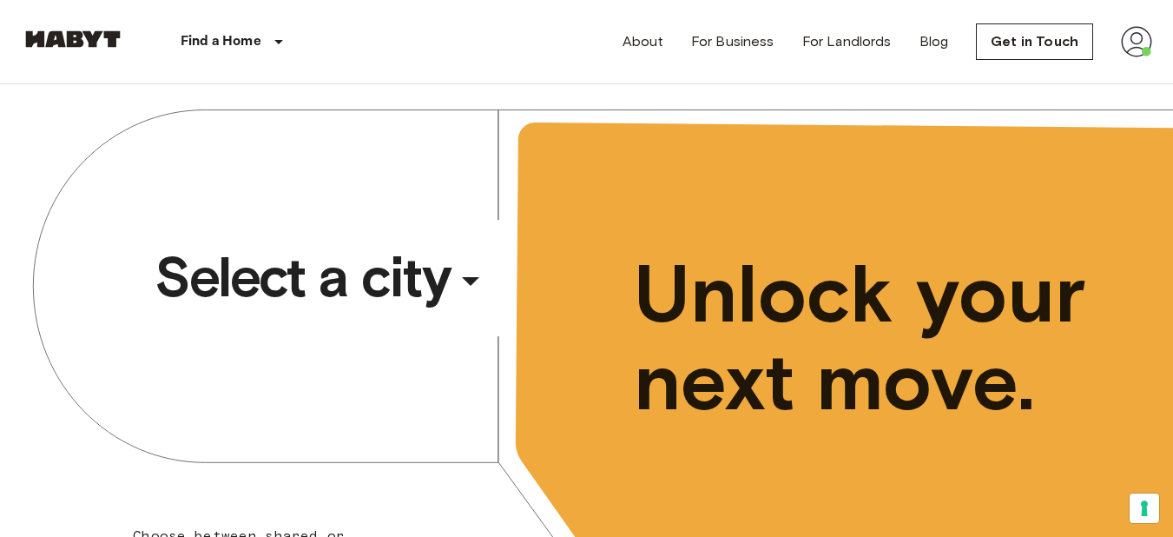
click at [347, 296] on span "Select a city" at bounding box center [302, 276] width 295 height 69
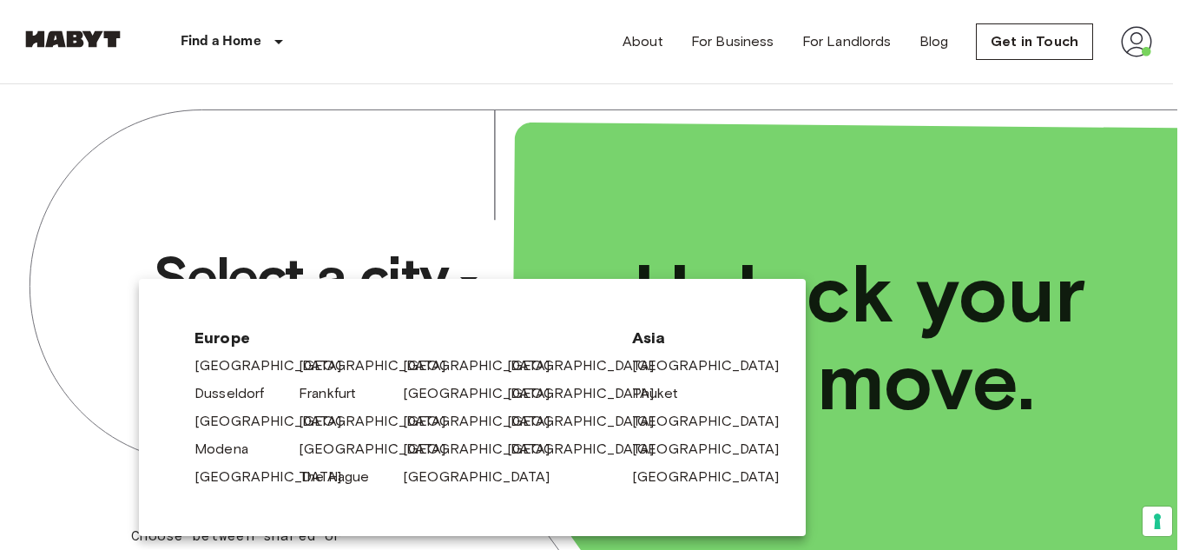
click at [606, 181] on div at bounding box center [593, 275] width 1186 height 550
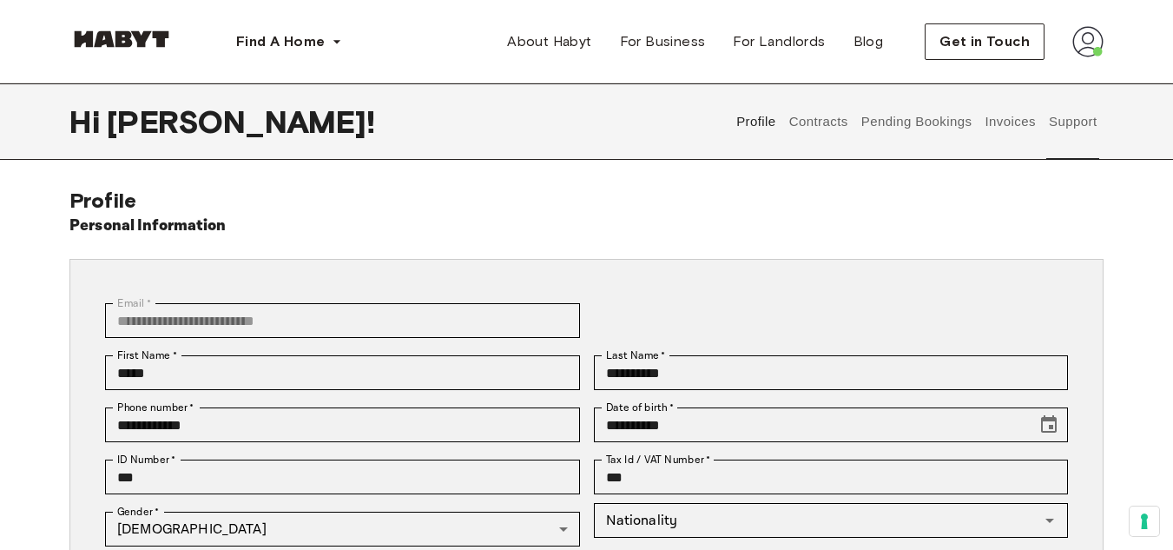
type input "********"
type input "**"
click at [1054, 122] on button "Support" at bounding box center [1072, 121] width 53 height 76
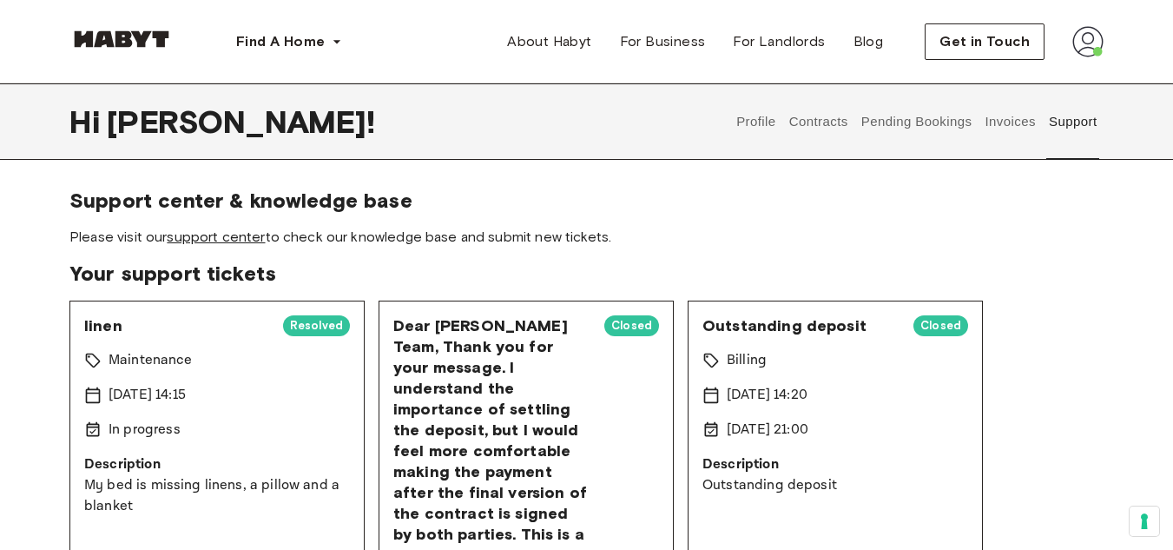
click at [233, 235] on link "support center" at bounding box center [216, 236] width 98 height 16
